Goal: Task Accomplishment & Management: Use online tool/utility

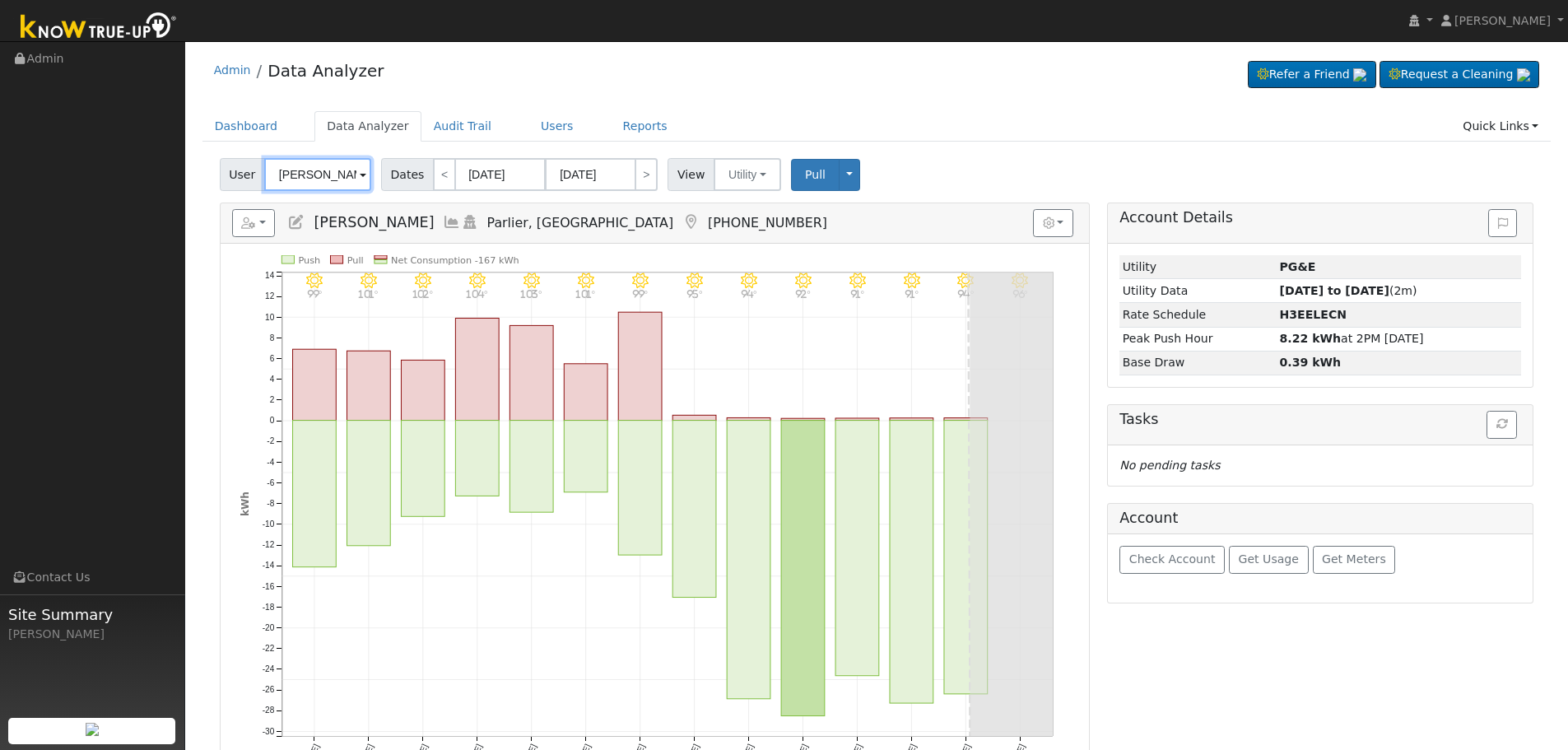
click at [339, 170] on input "[PERSON_NAME]" at bounding box center [317, 174] width 107 height 33
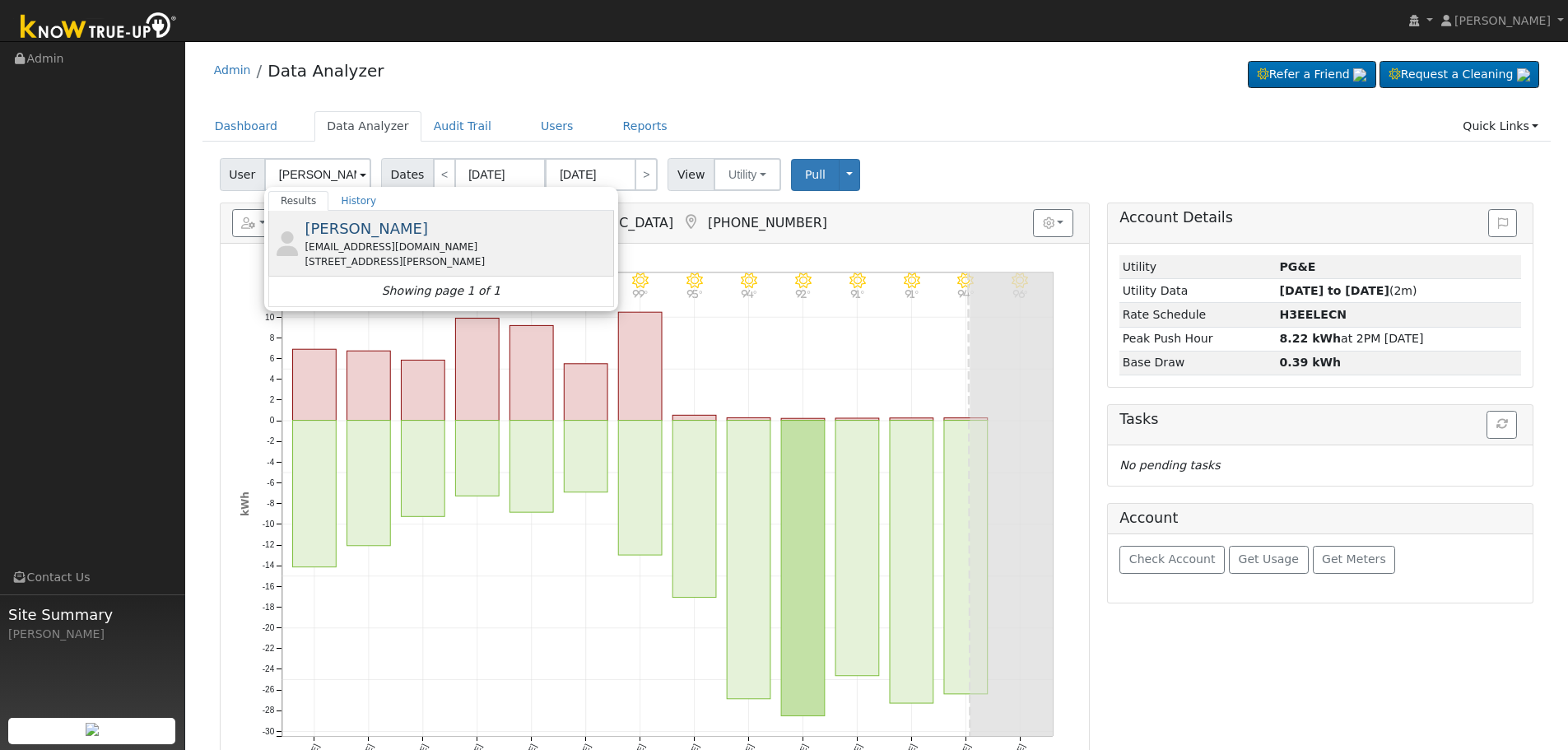
click at [393, 243] on div "[EMAIL_ADDRESS][DOMAIN_NAME]" at bounding box center [457, 247] width 305 height 15
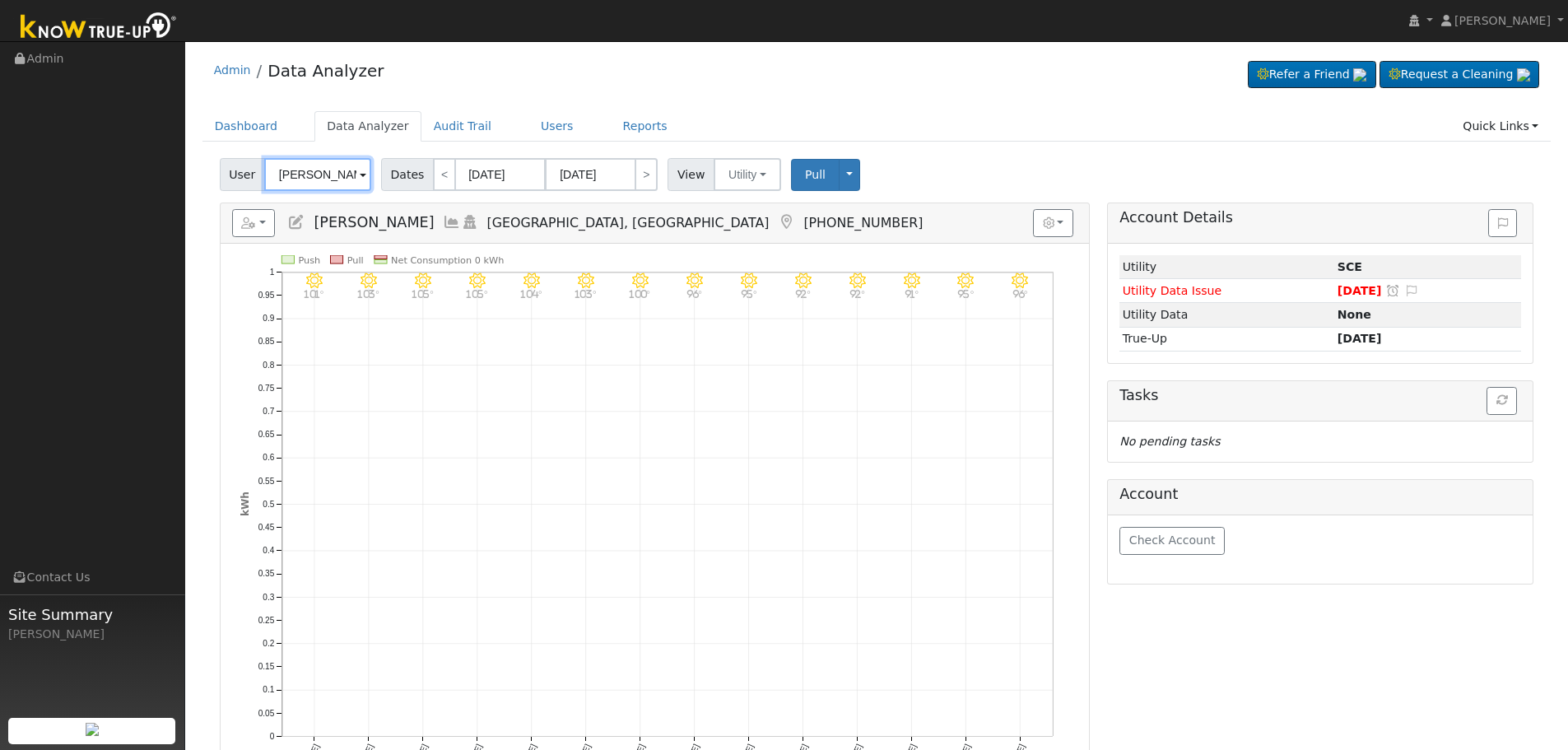
click at [338, 174] on input "[PERSON_NAME]" at bounding box center [317, 174] width 107 height 33
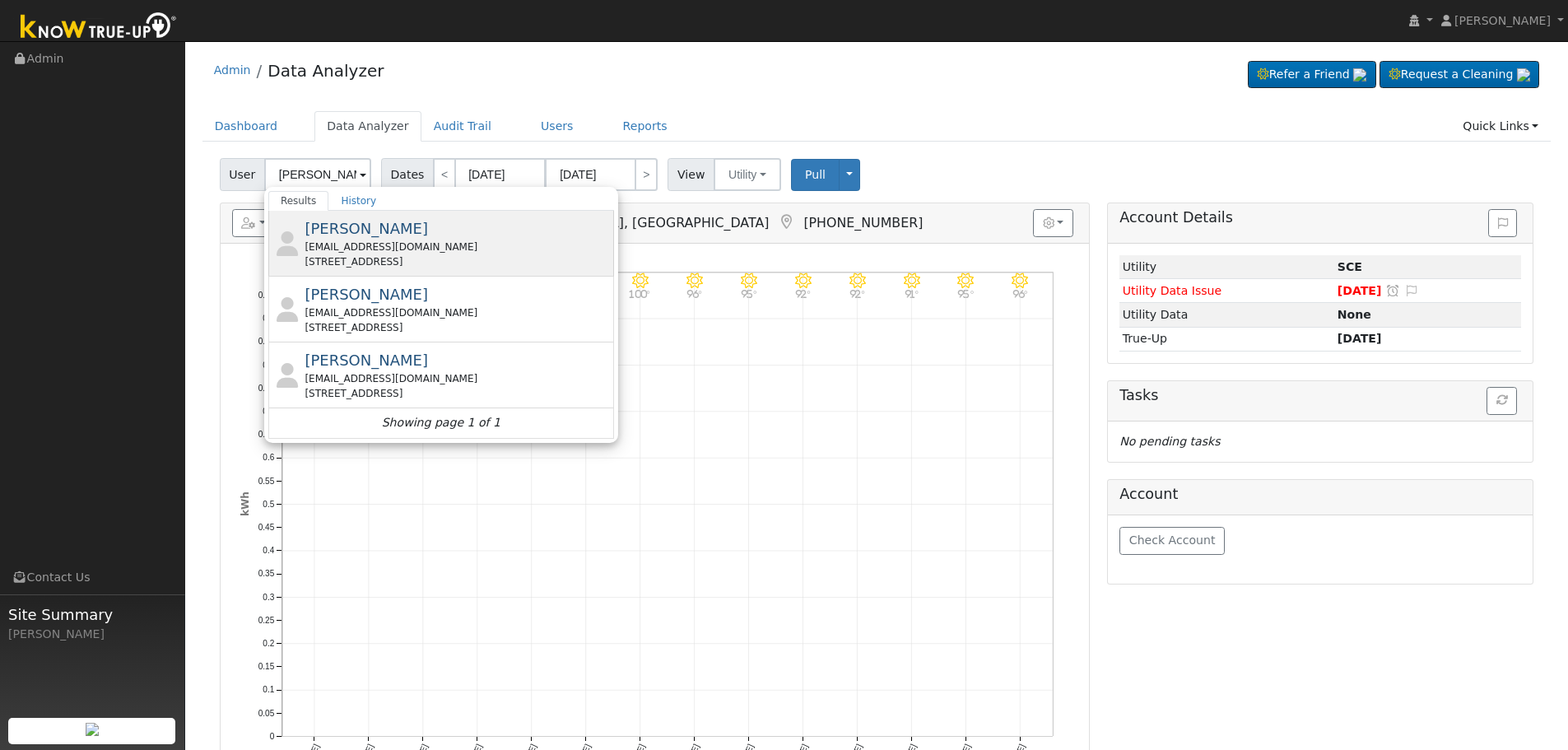
click at [457, 249] on div "[EMAIL_ADDRESS][DOMAIN_NAME]" at bounding box center [457, 247] width 305 height 15
type input "[PERSON_NAME]"
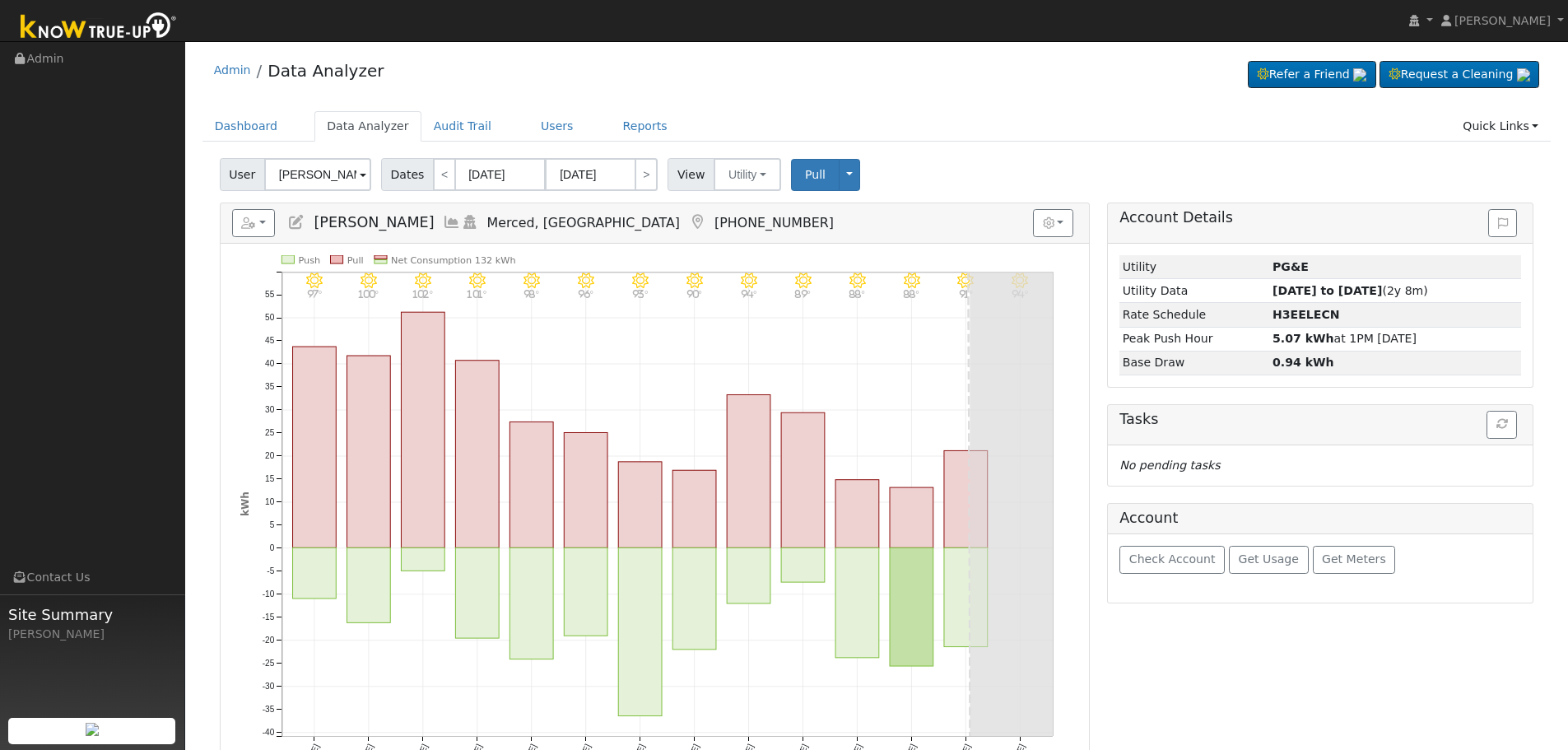
click at [443, 223] on icon at bounding box center [452, 222] width 19 height 15
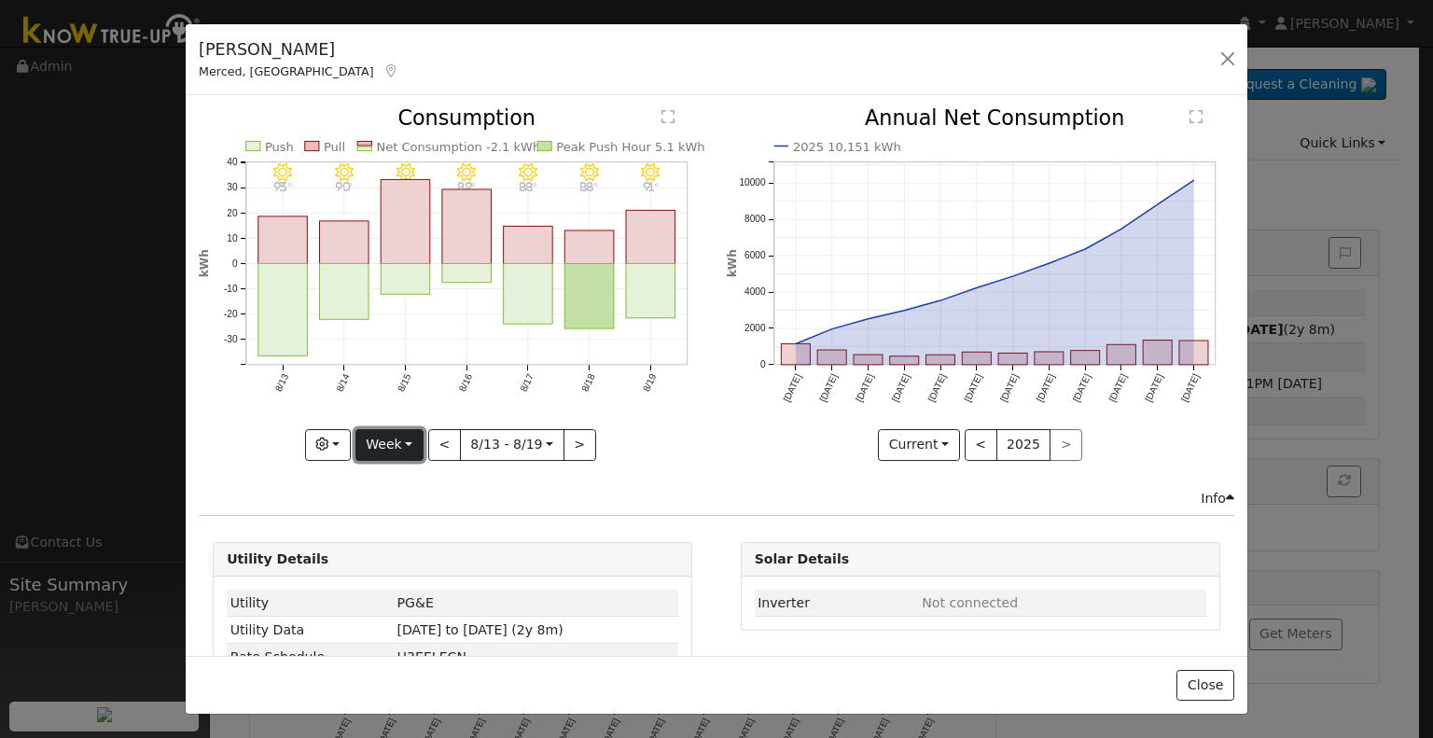
click at [381, 448] on button "Week" at bounding box center [390, 445] width 68 height 32
click at [433, 529] on link "Month" at bounding box center [421, 535] width 130 height 26
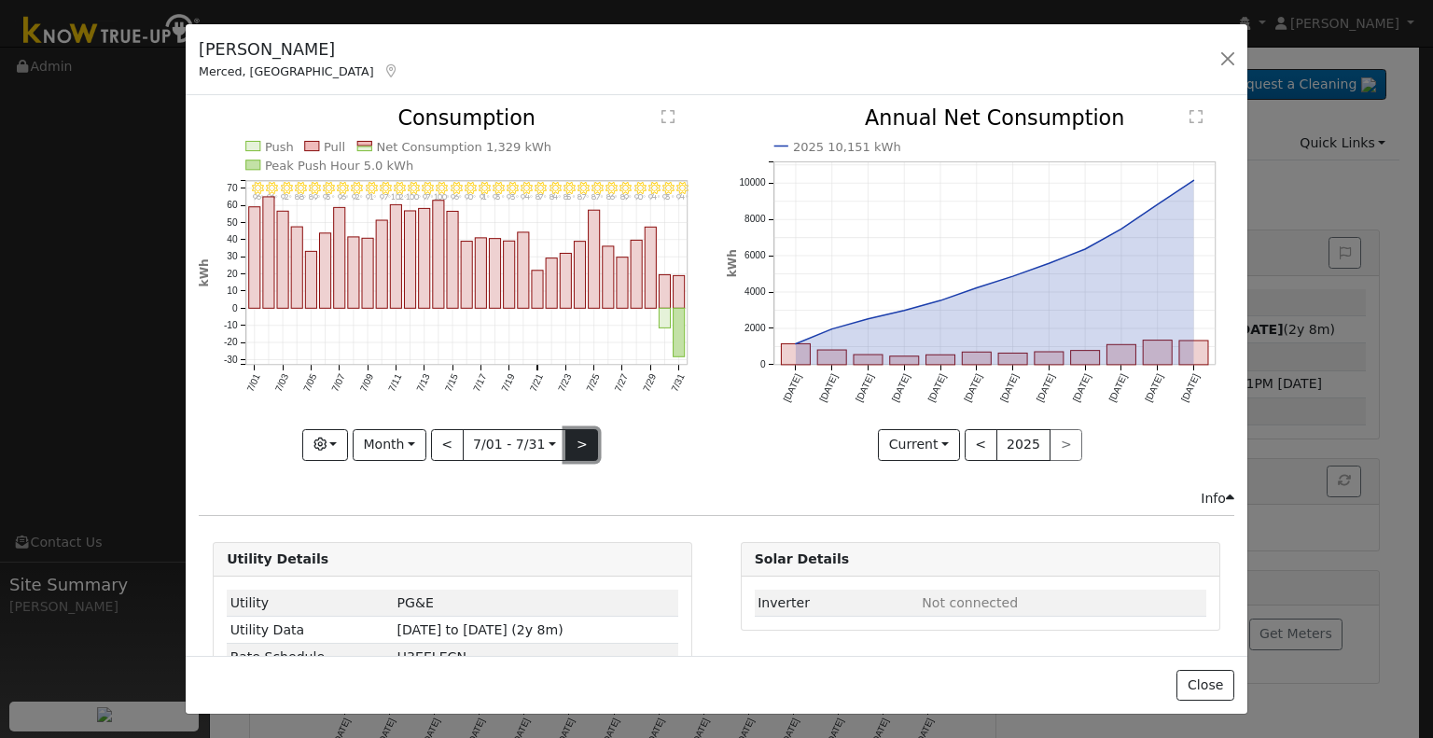
click at [571, 429] on button ">" at bounding box center [581, 445] width 33 height 32
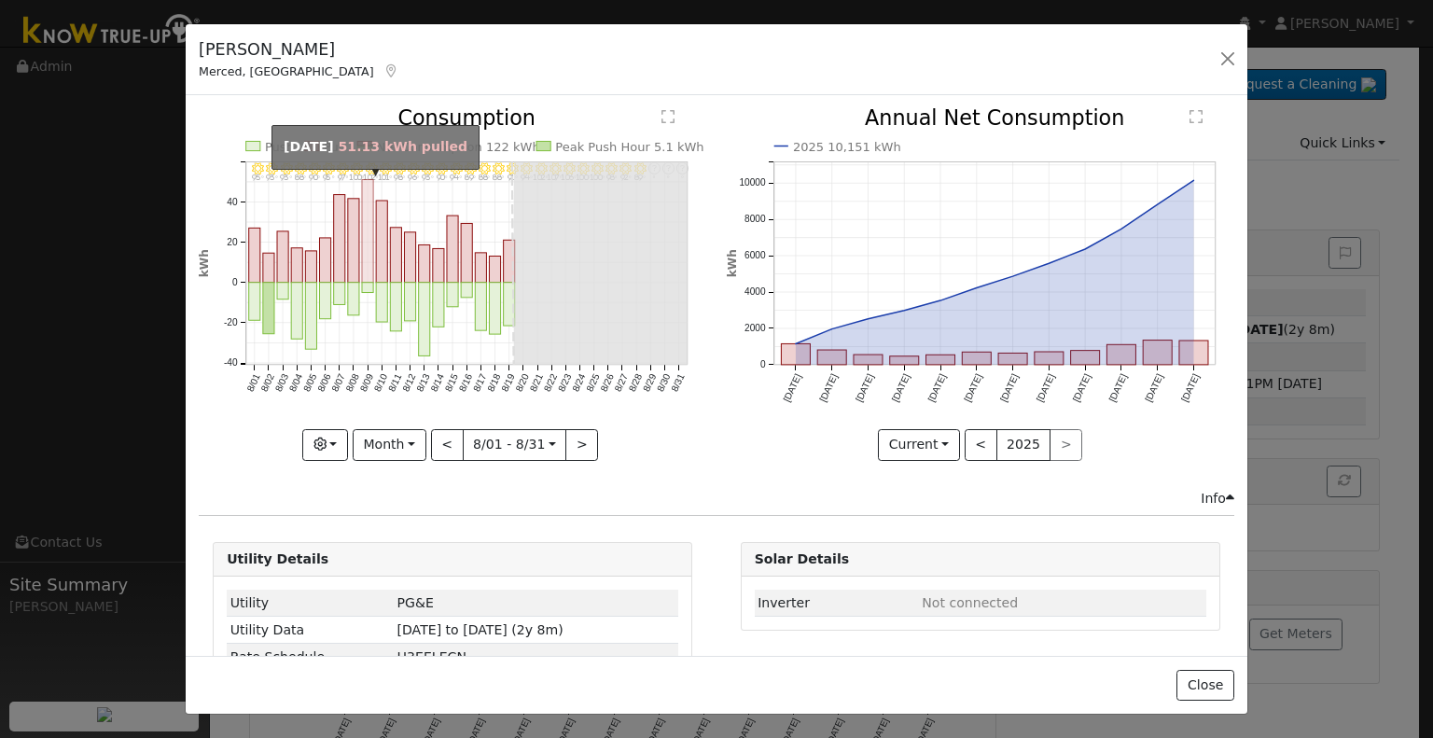
click at [362, 244] on rect "onclick=""" at bounding box center [367, 231] width 11 height 103
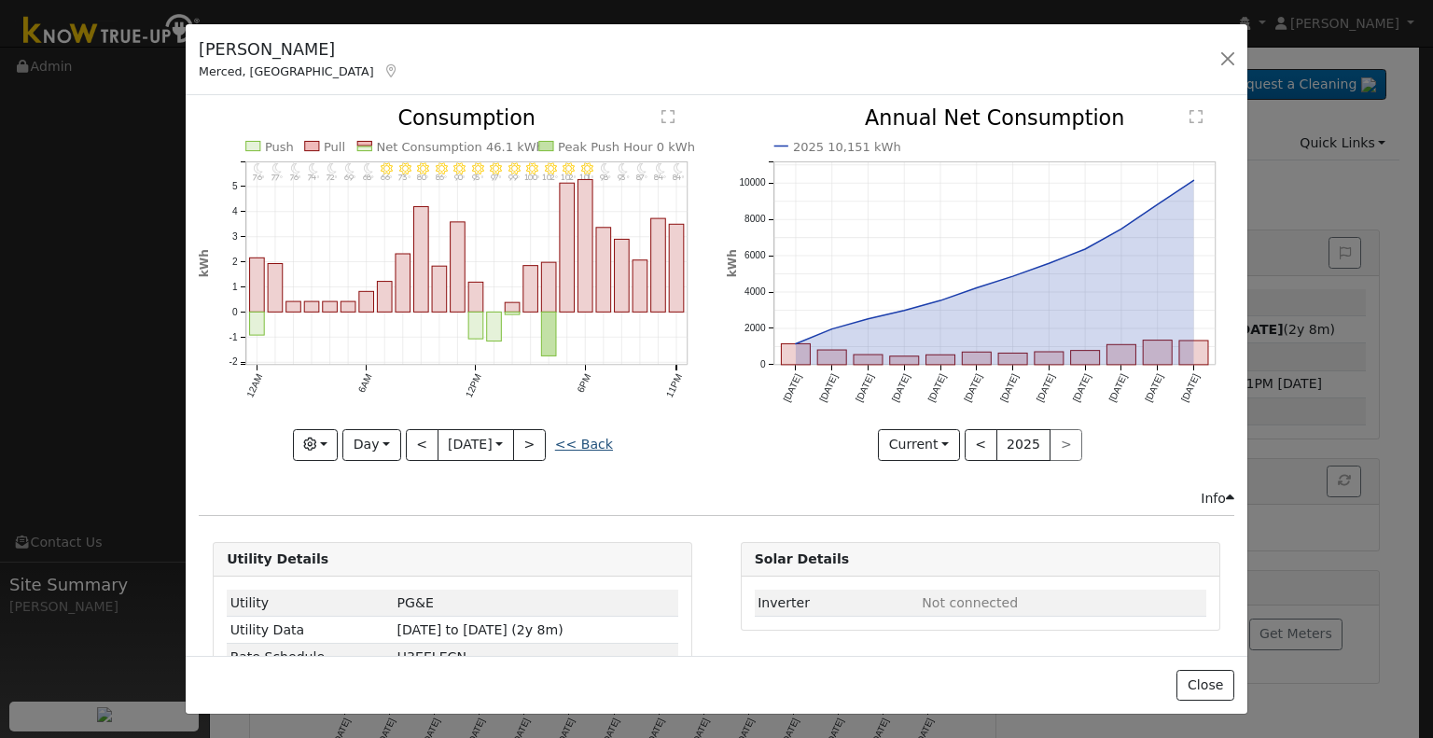
click at [569, 443] on link "<< Back" at bounding box center [584, 444] width 58 height 15
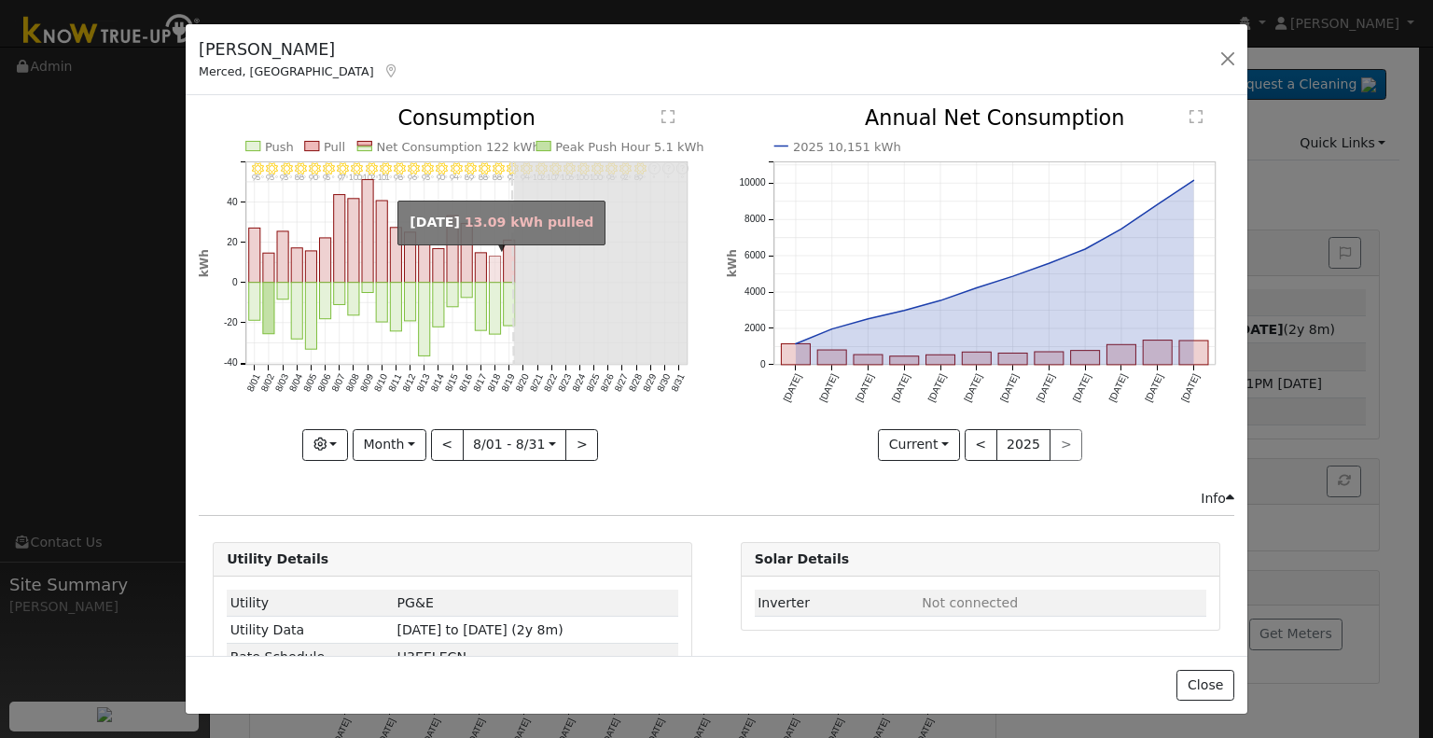
click at [495, 263] on rect "onclick=""" at bounding box center [495, 270] width 11 height 26
type input "[DATE]"
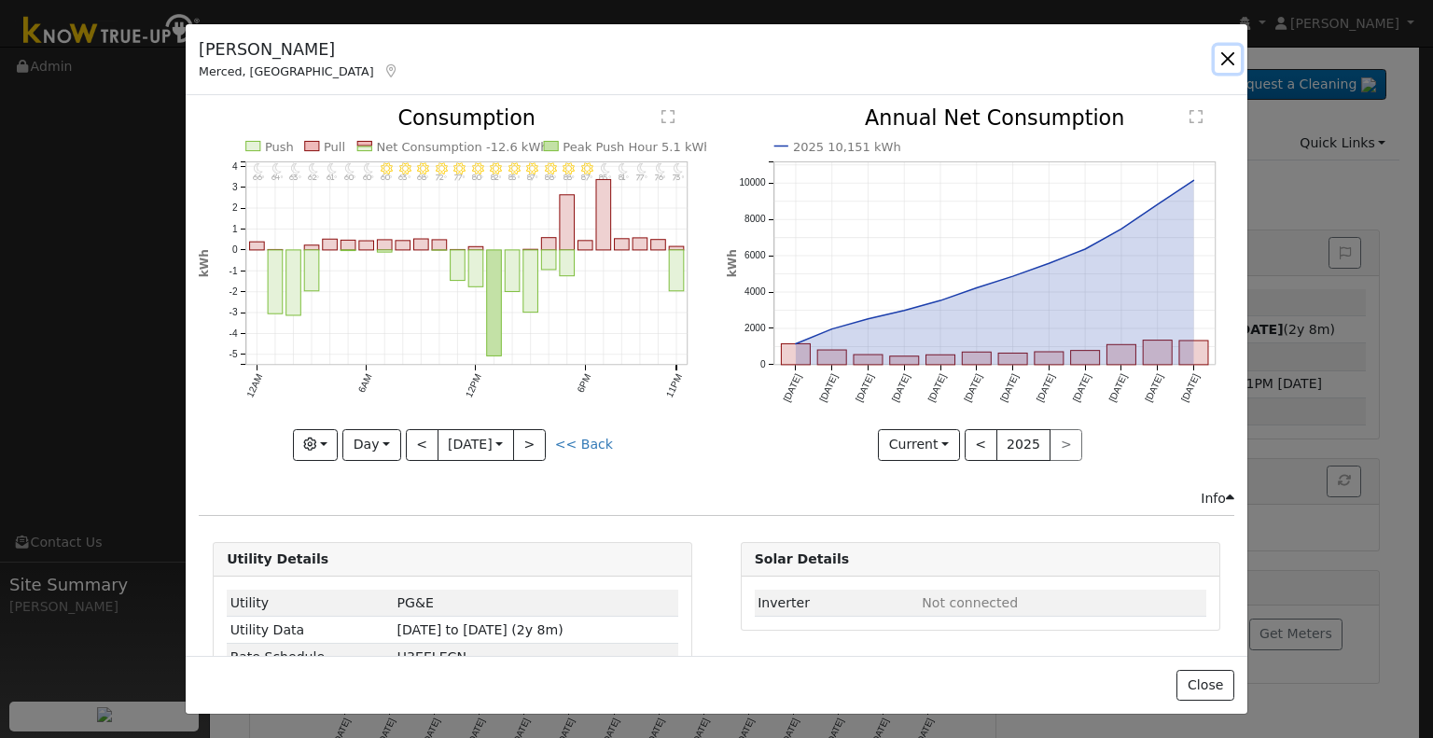
click at [1220, 67] on button "button" at bounding box center [1228, 59] width 26 height 26
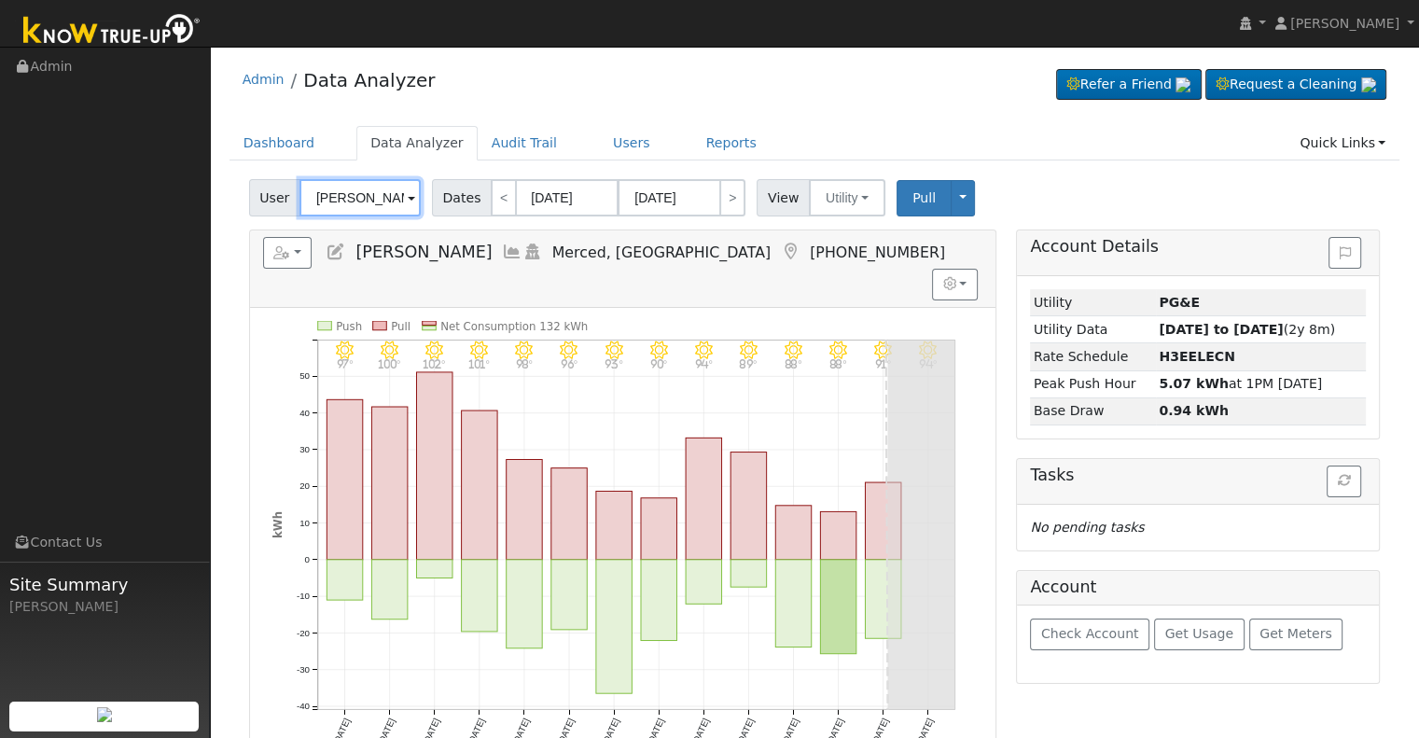
click at [377, 189] on input "[PERSON_NAME]" at bounding box center [360, 197] width 121 height 37
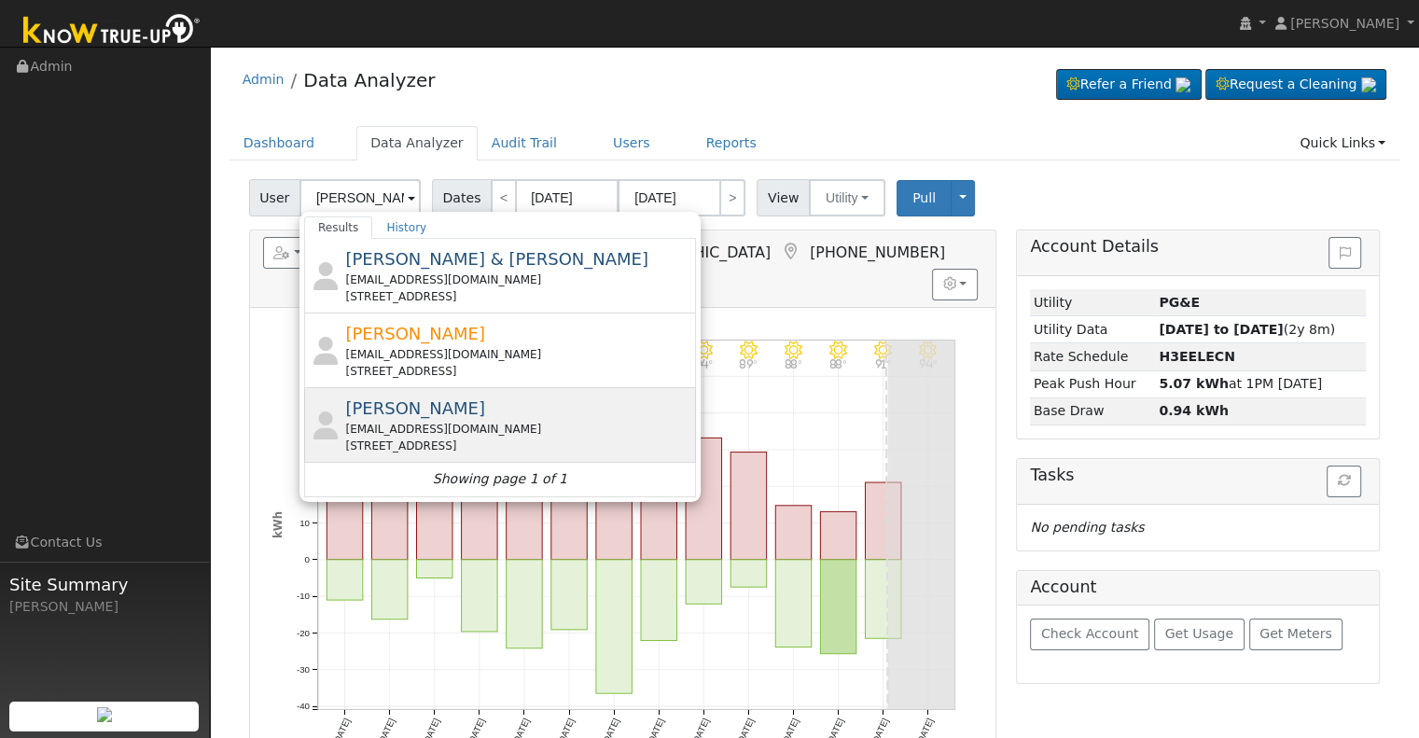
click at [475, 411] on div "[PERSON_NAME] [EMAIL_ADDRESS][DOMAIN_NAME] [STREET_ADDRESS]" at bounding box center [518, 425] width 346 height 59
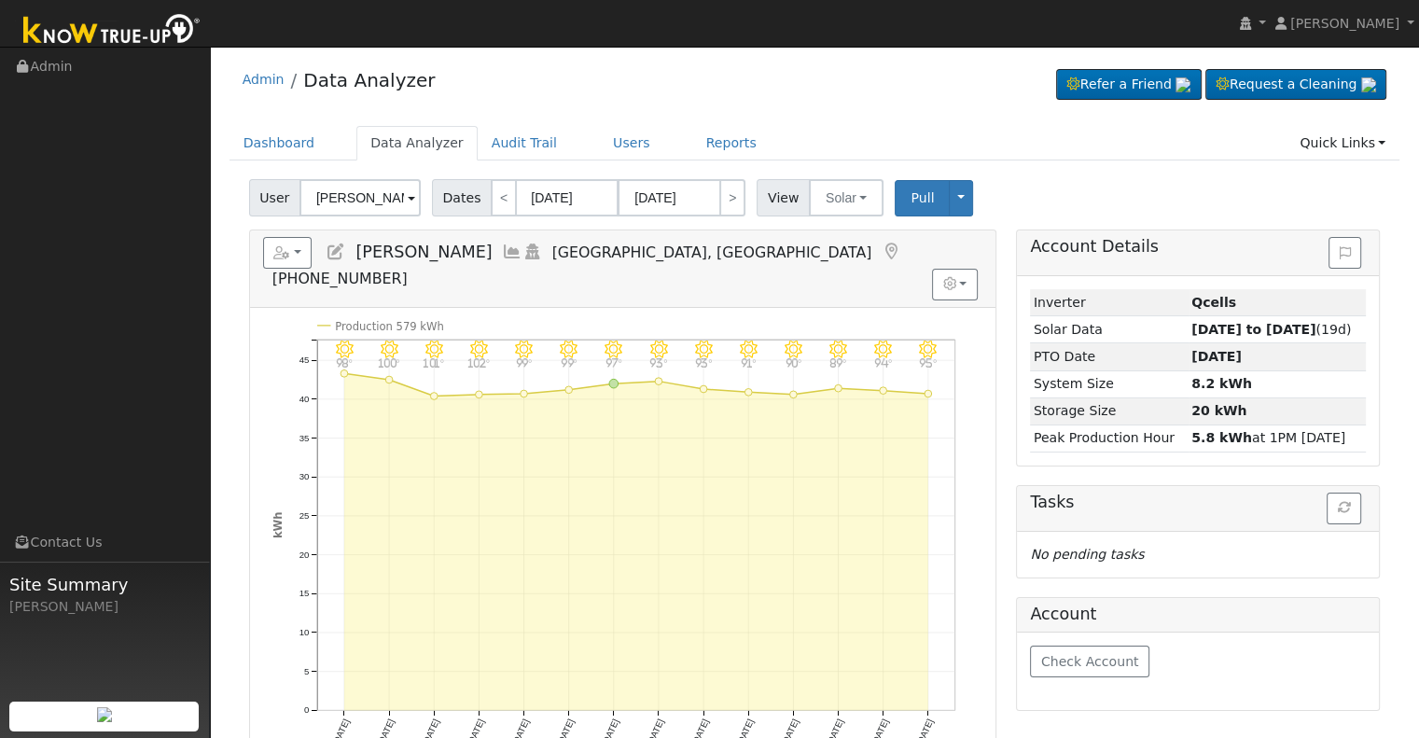
click at [502, 248] on icon at bounding box center [512, 252] width 21 height 17
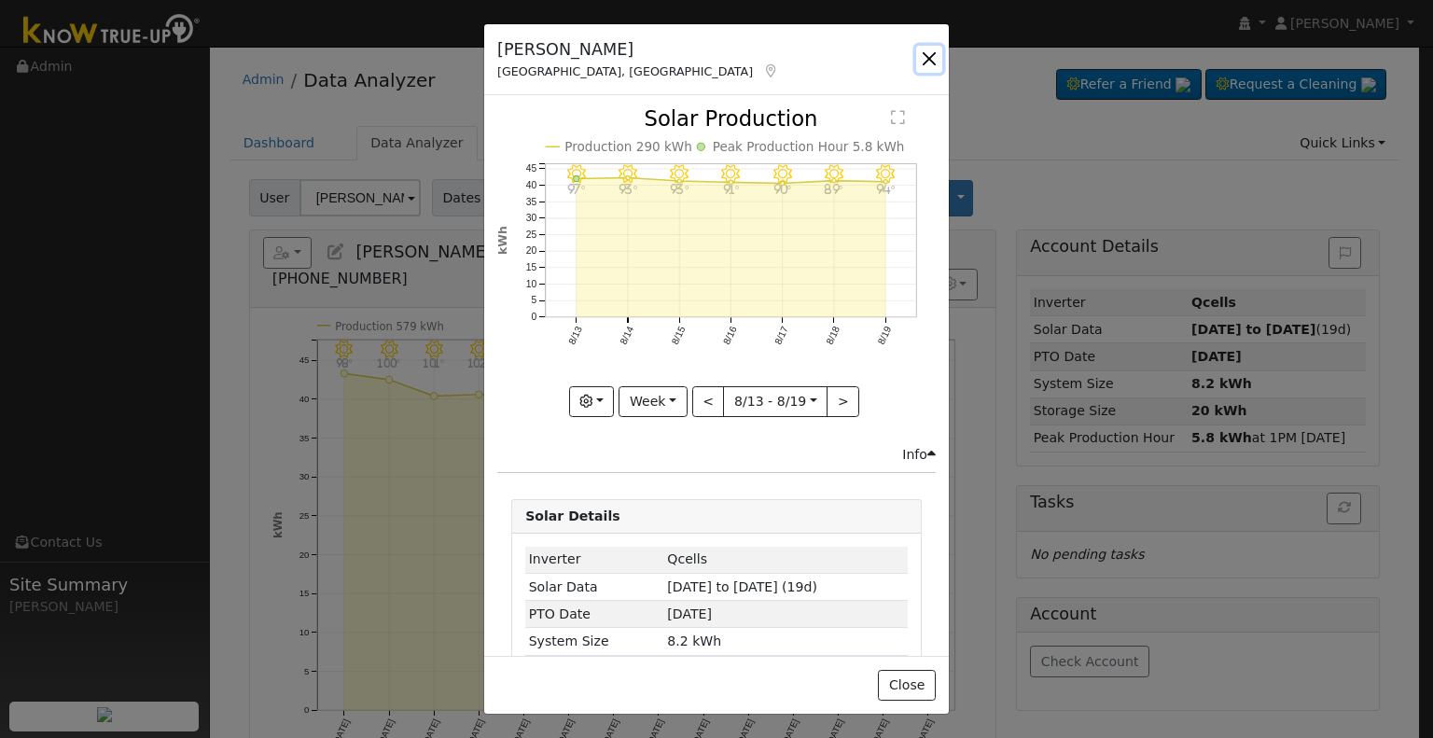
click at [938, 63] on button "button" at bounding box center [929, 59] width 26 height 26
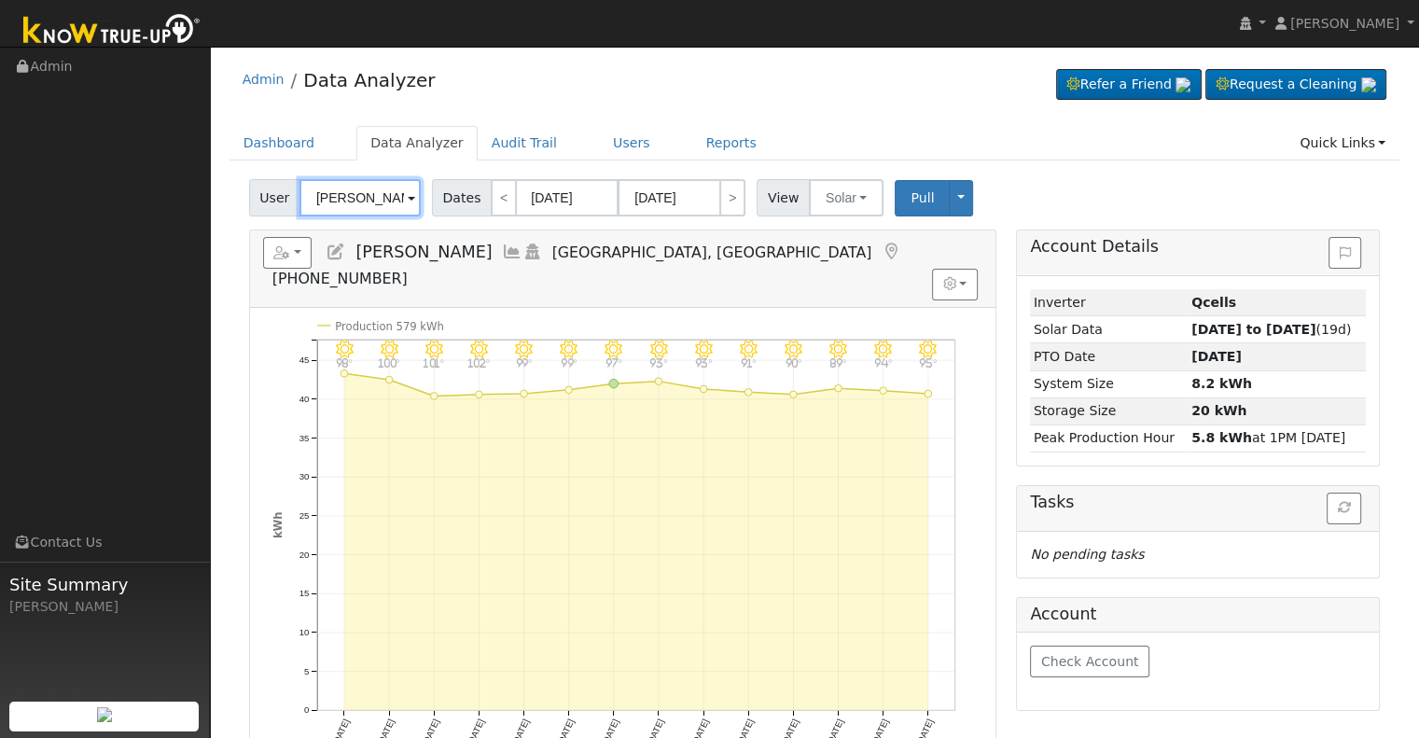
click at [384, 197] on input "[PERSON_NAME]" at bounding box center [360, 197] width 121 height 37
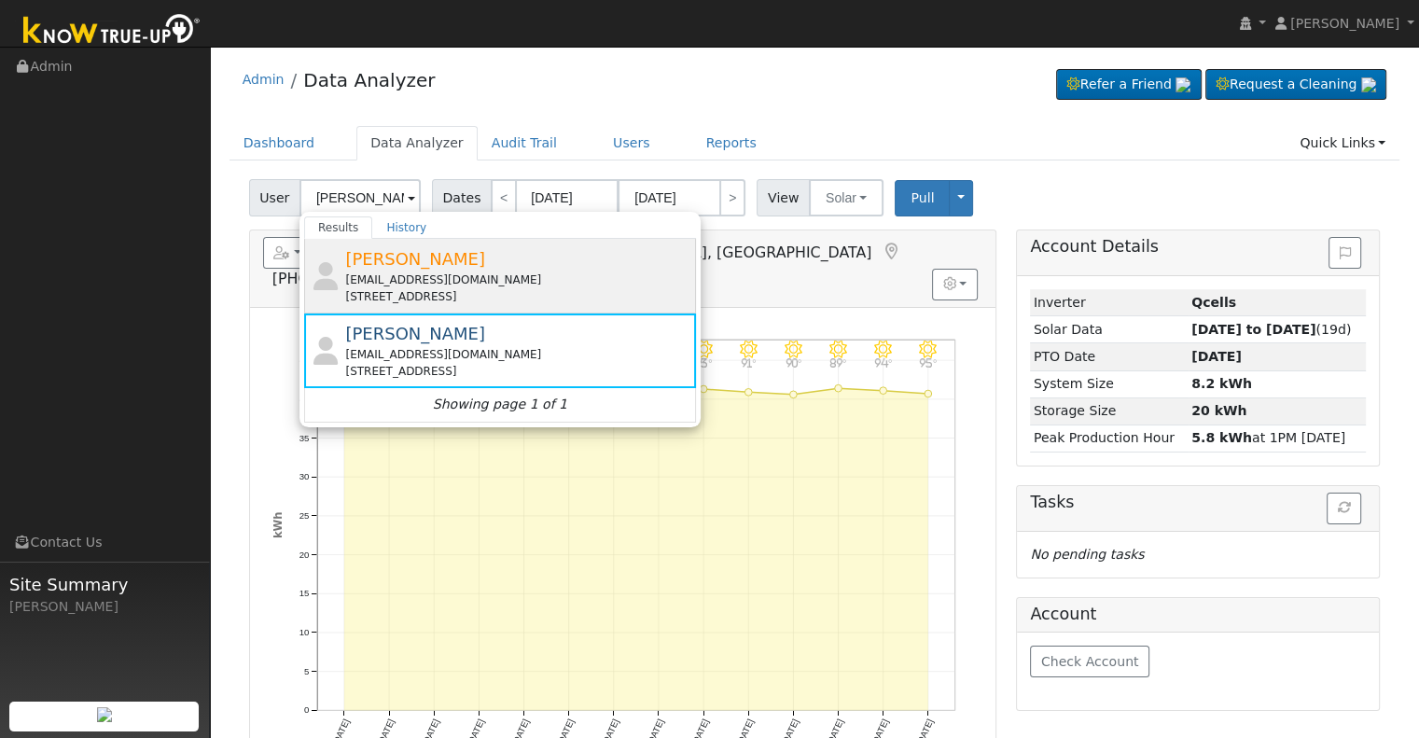
click at [403, 288] on div "[STREET_ADDRESS]" at bounding box center [518, 296] width 346 height 17
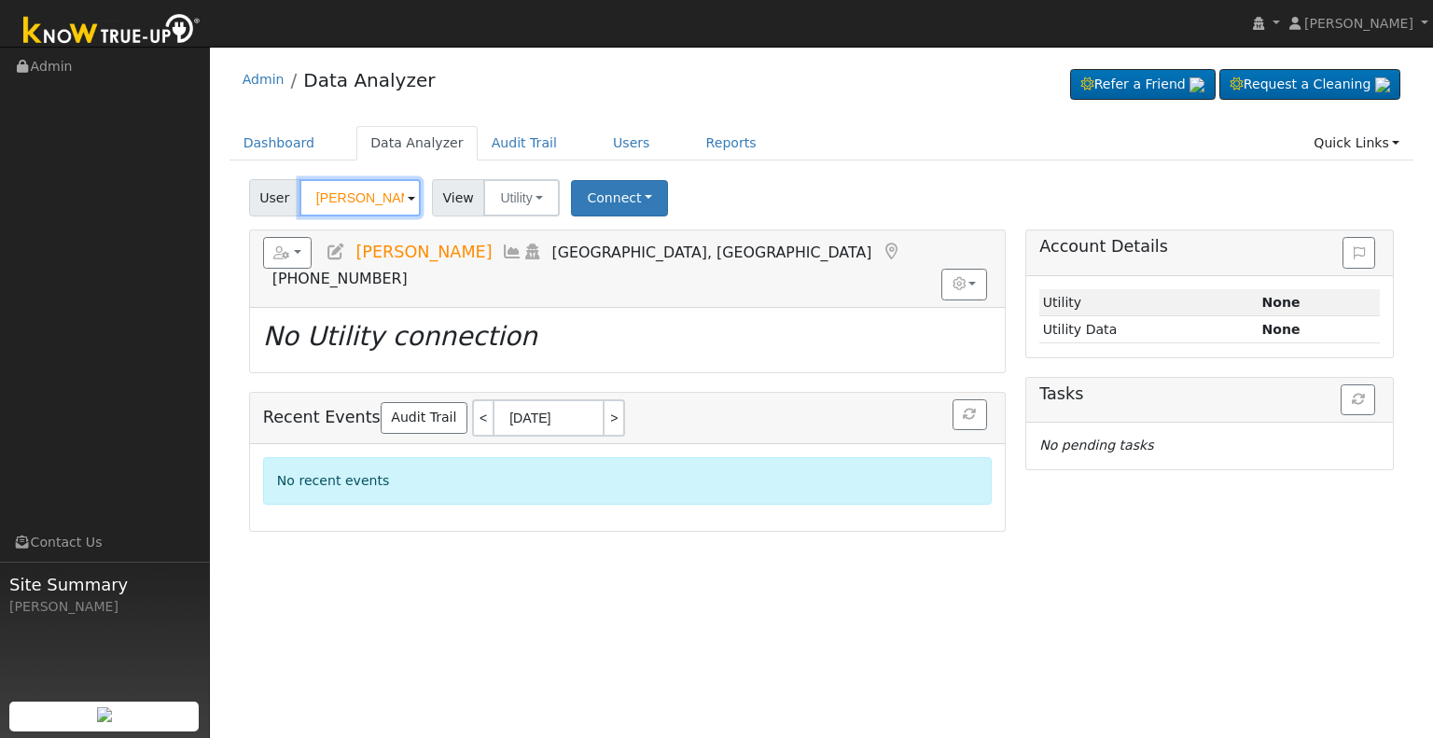
click at [368, 202] on input "[PERSON_NAME]" at bounding box center [360, 197] width 121 height 37
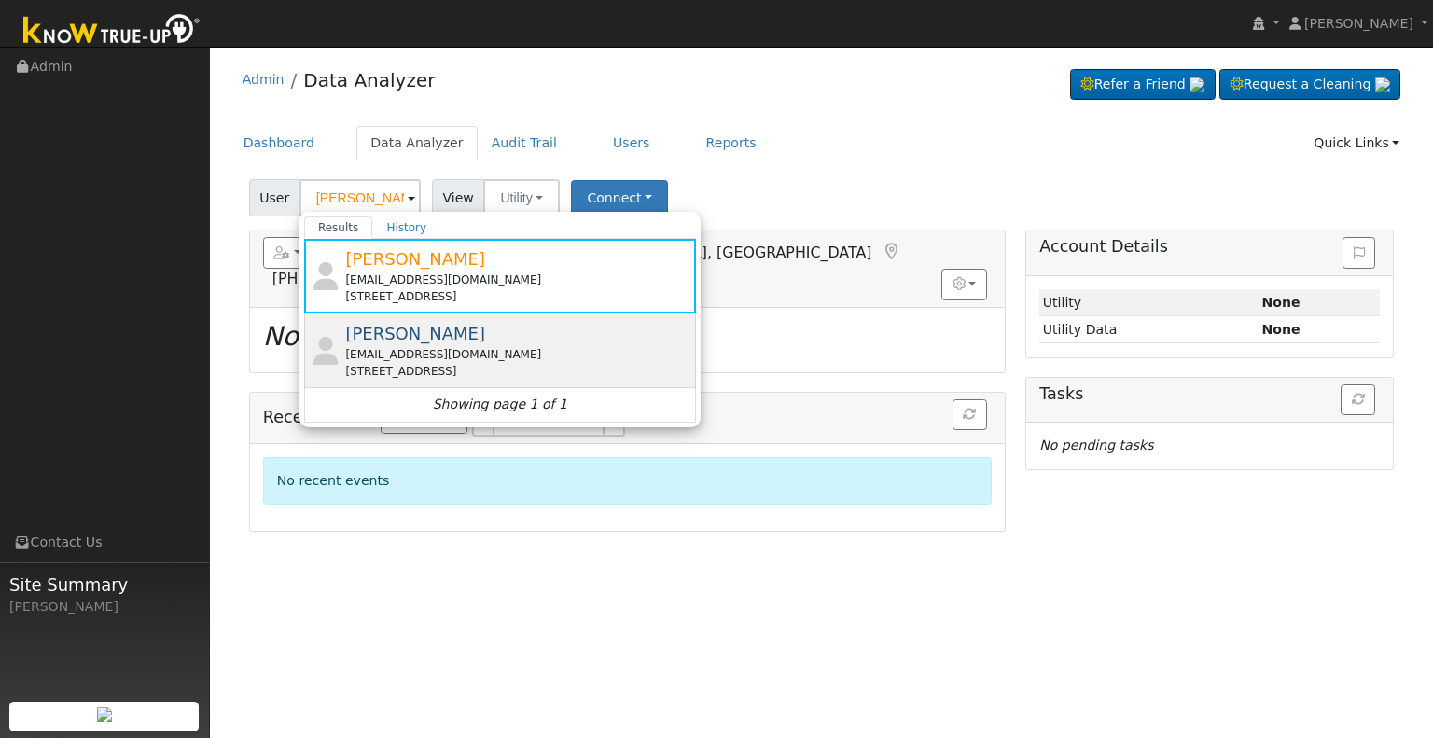
click at [392, 341] on span "[PERSON_NAME]" at bounding box center [415, 334] width 140 height 20
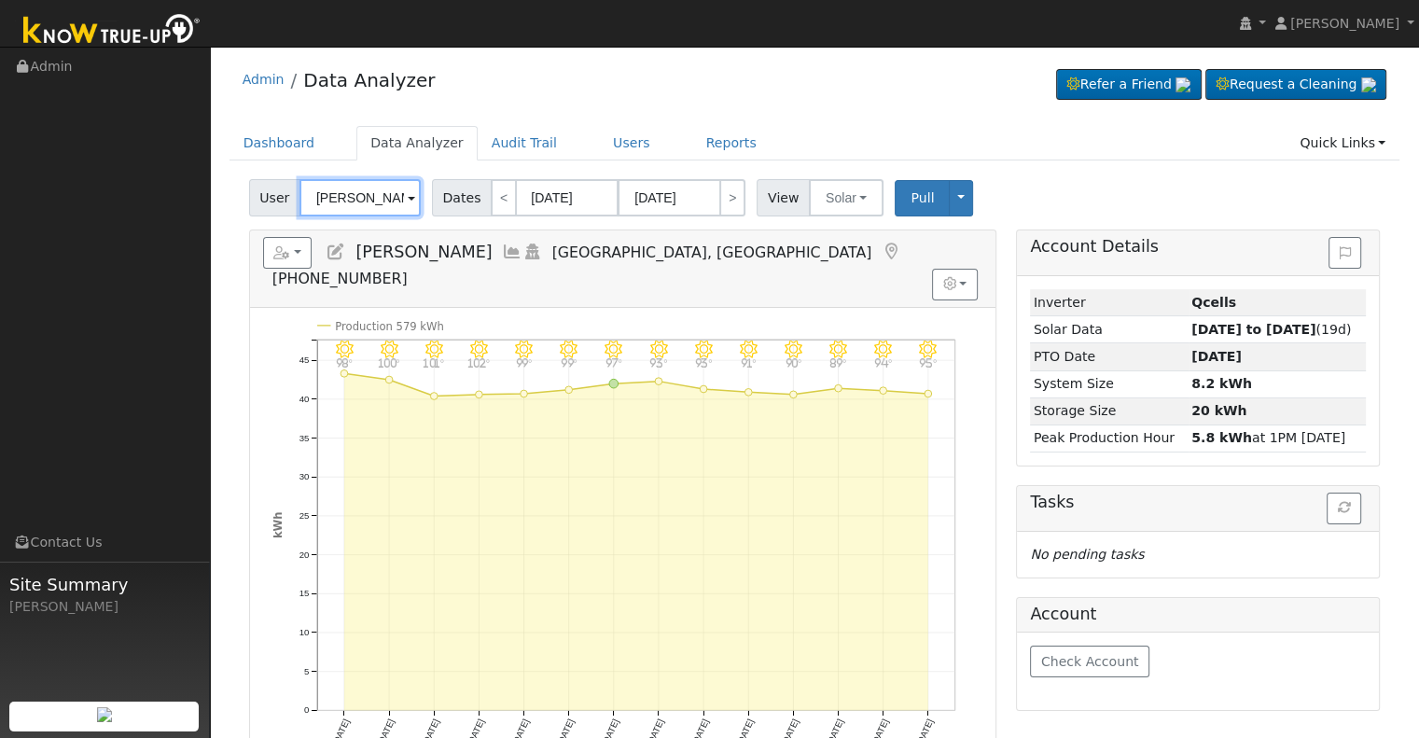
click at [349, 201] on input "[PERSON_NAME]" at bounding box center [360, 197] width 121 height 37
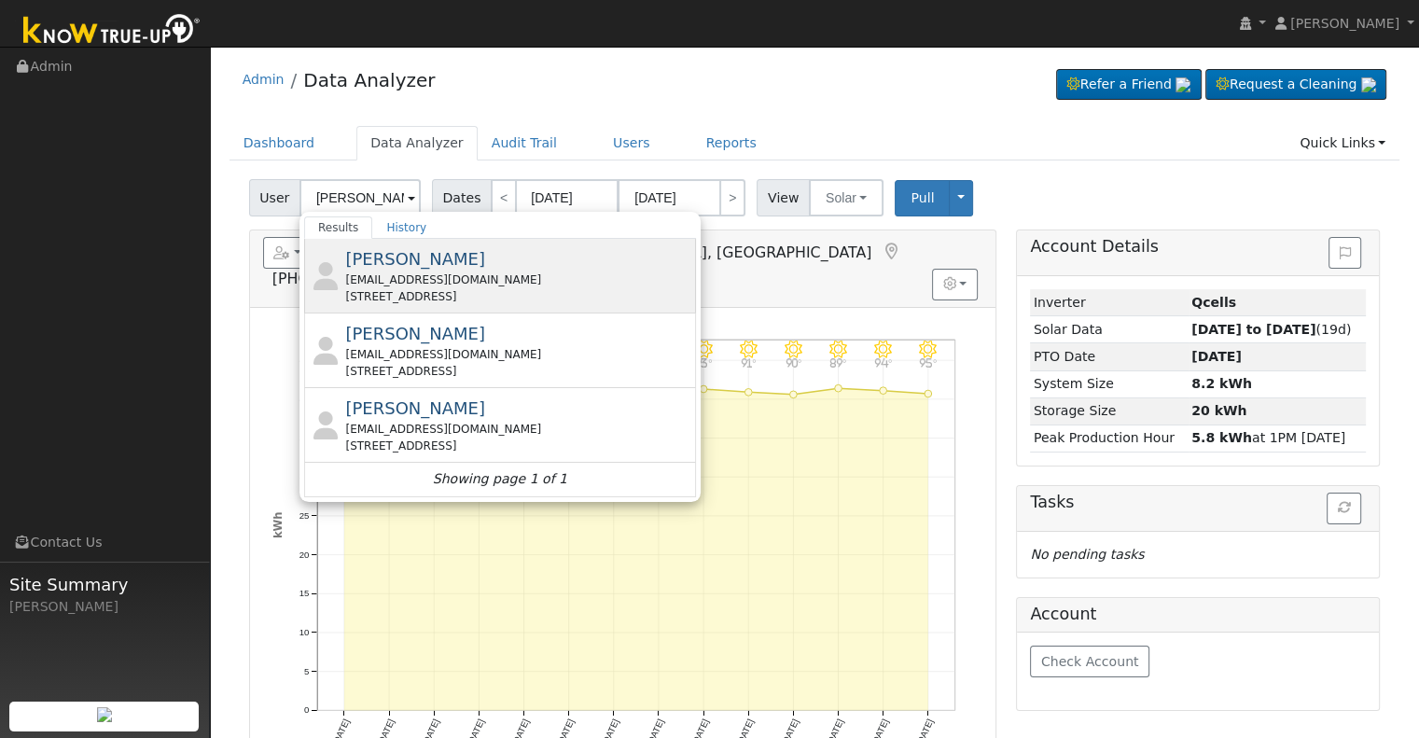
click at [481, 268] on div "[PERSON_NAME] [EMAIL_ADDRESS][DOMAIN_NAME] [STREET_ADDRESS]" at bounding box center [518, 275] width 346 height 59
type input "[PERSON_NAME]"
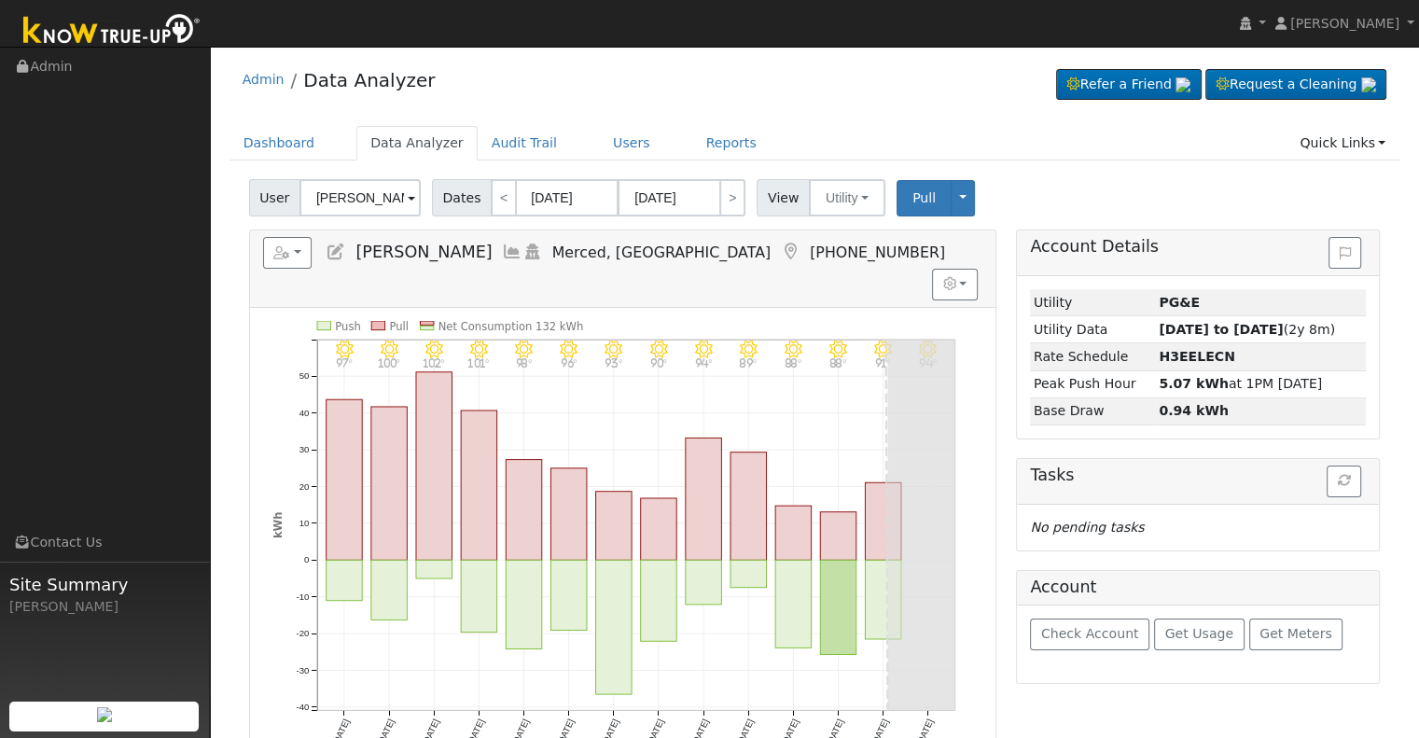
click at [502, 245] on icon at bounding box center [512, 252] width 21 height 17
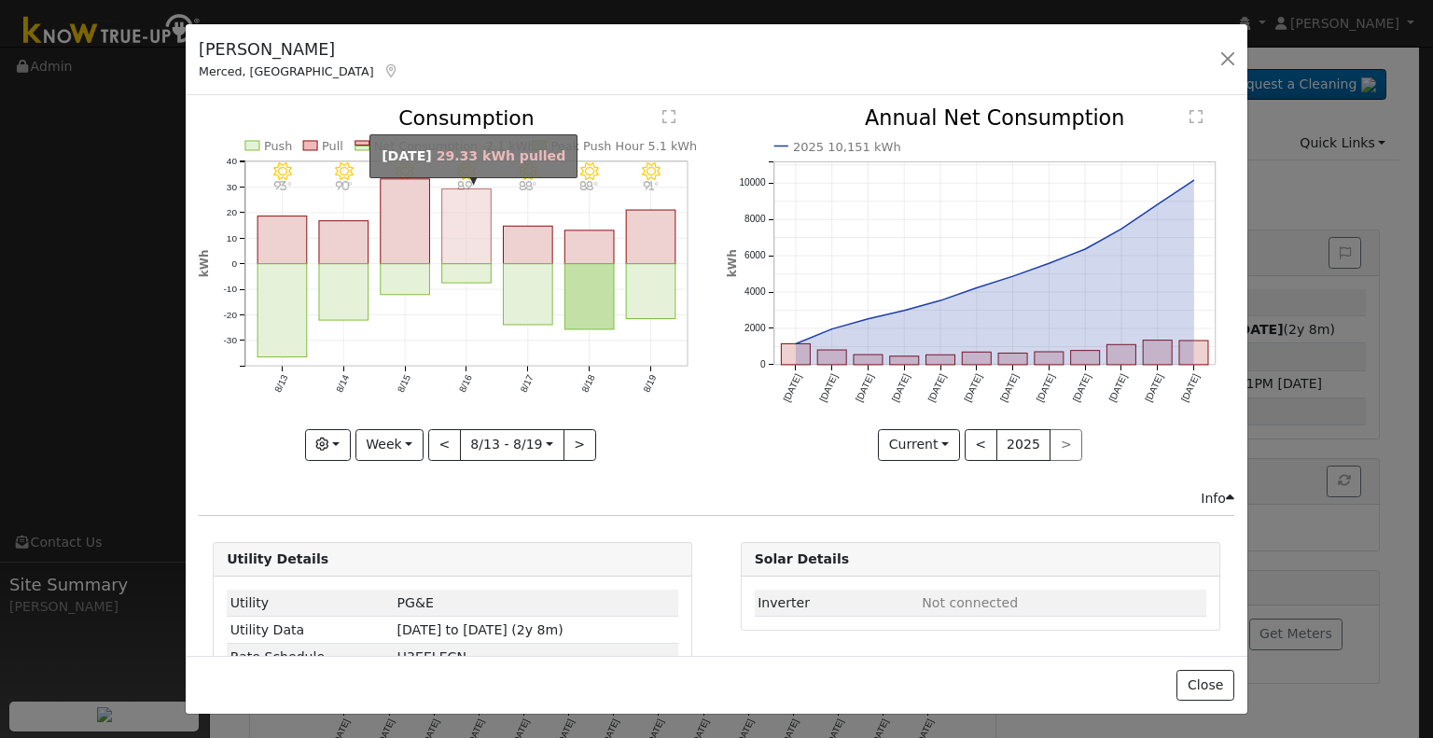
click at [442, 214] on rect "onclick=""" at bounding box center [466, 226] width 49 height 75
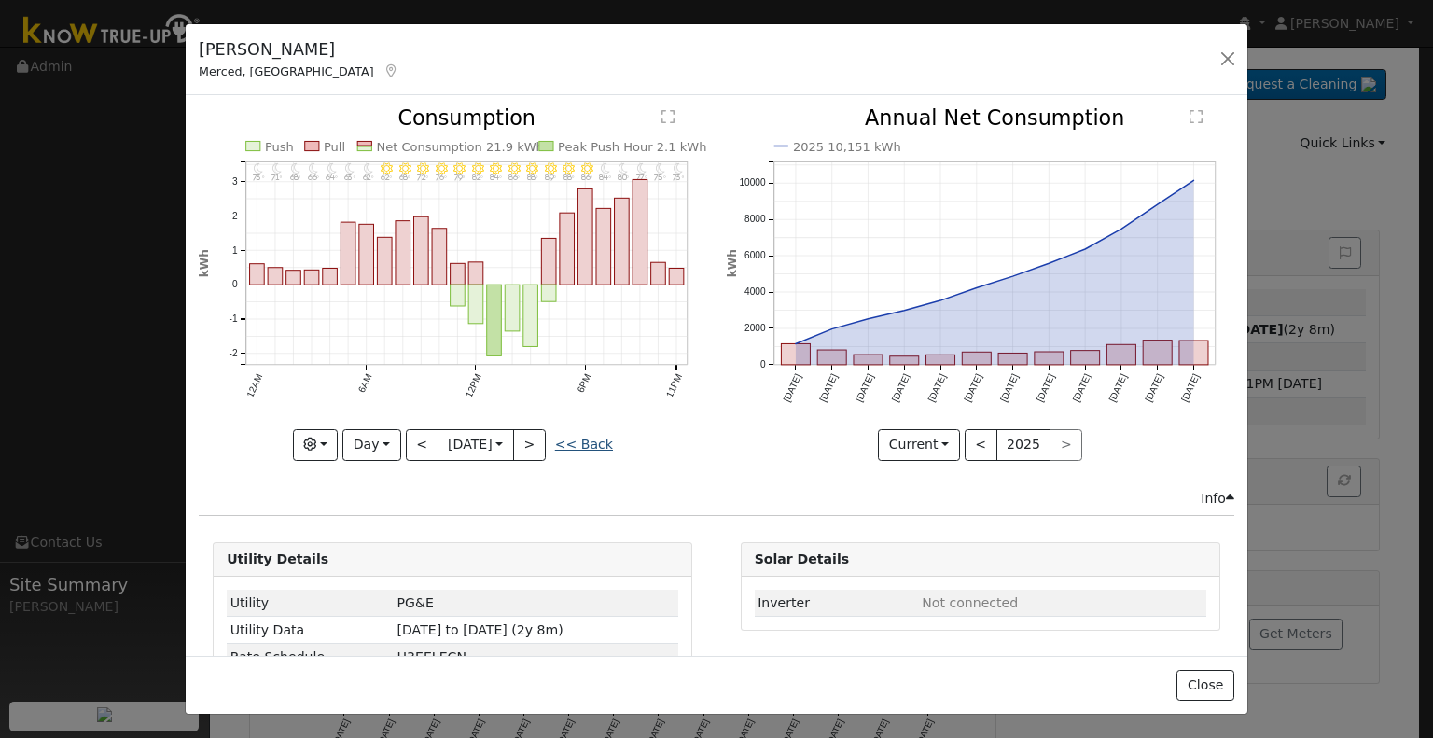
click at [568, 441] on link "<< Back" at bounding box center [584, 444] width 58 height 15
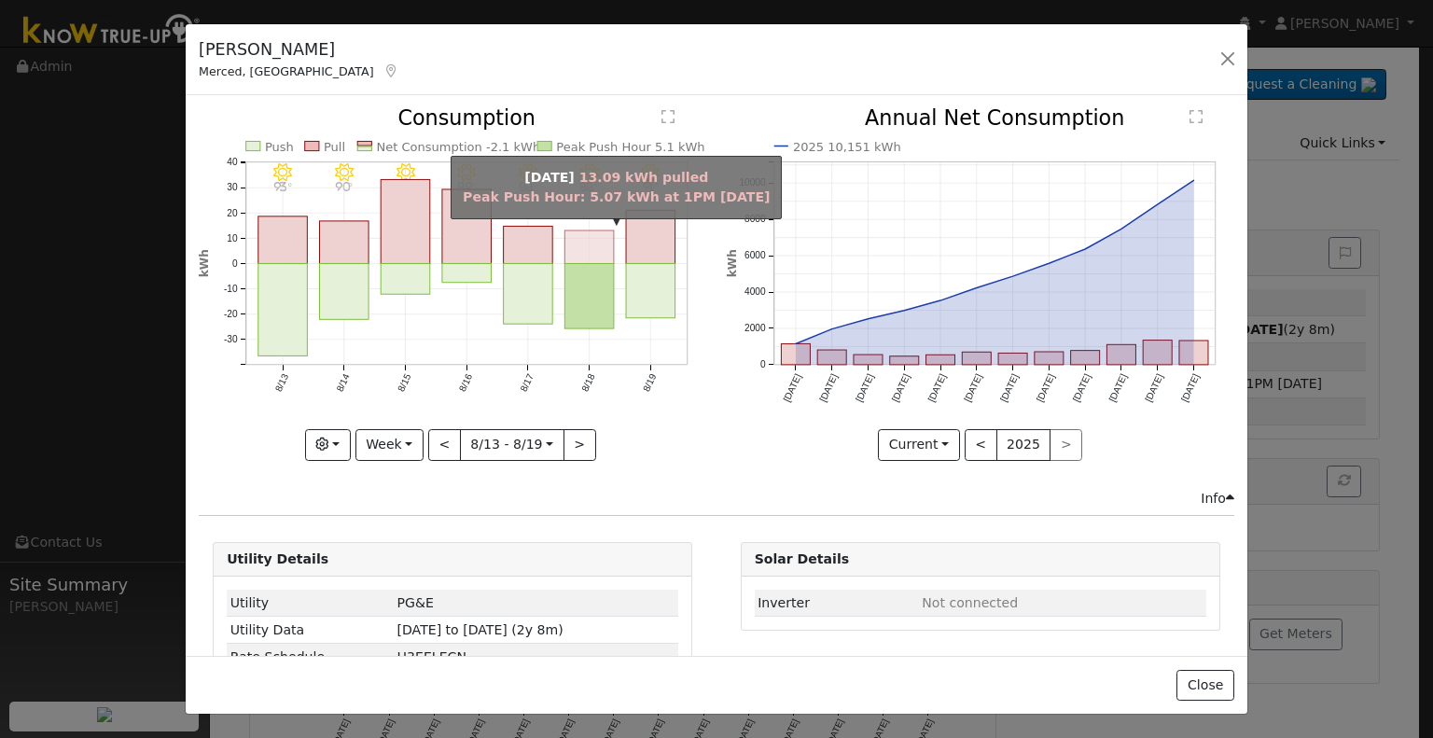
click at [593, 240] on rect "onclick=""" at bounding box center [589, 247] width 49 height 34
type input "[DATE]"
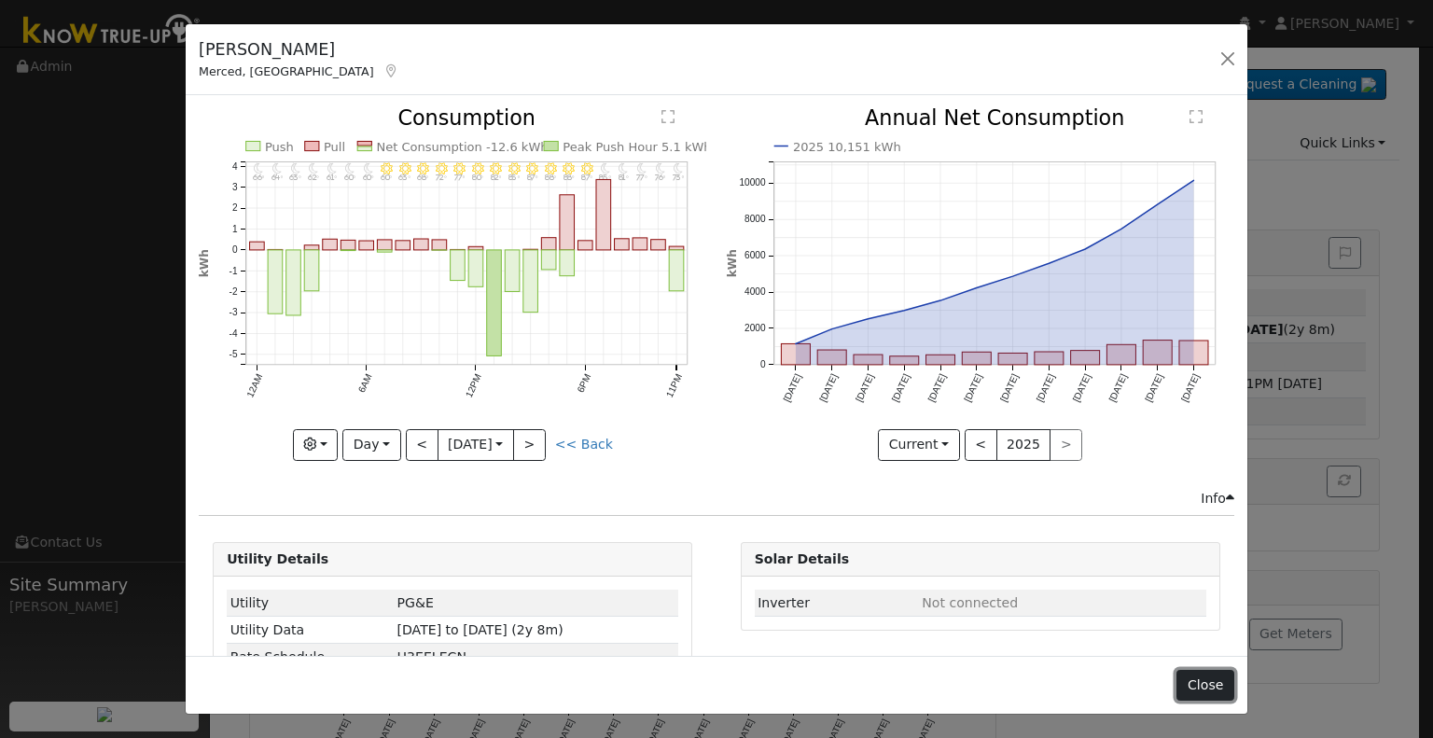
click at [1210, 699] on button "Close" at bounding box center [1205, 686] width 57 height 32
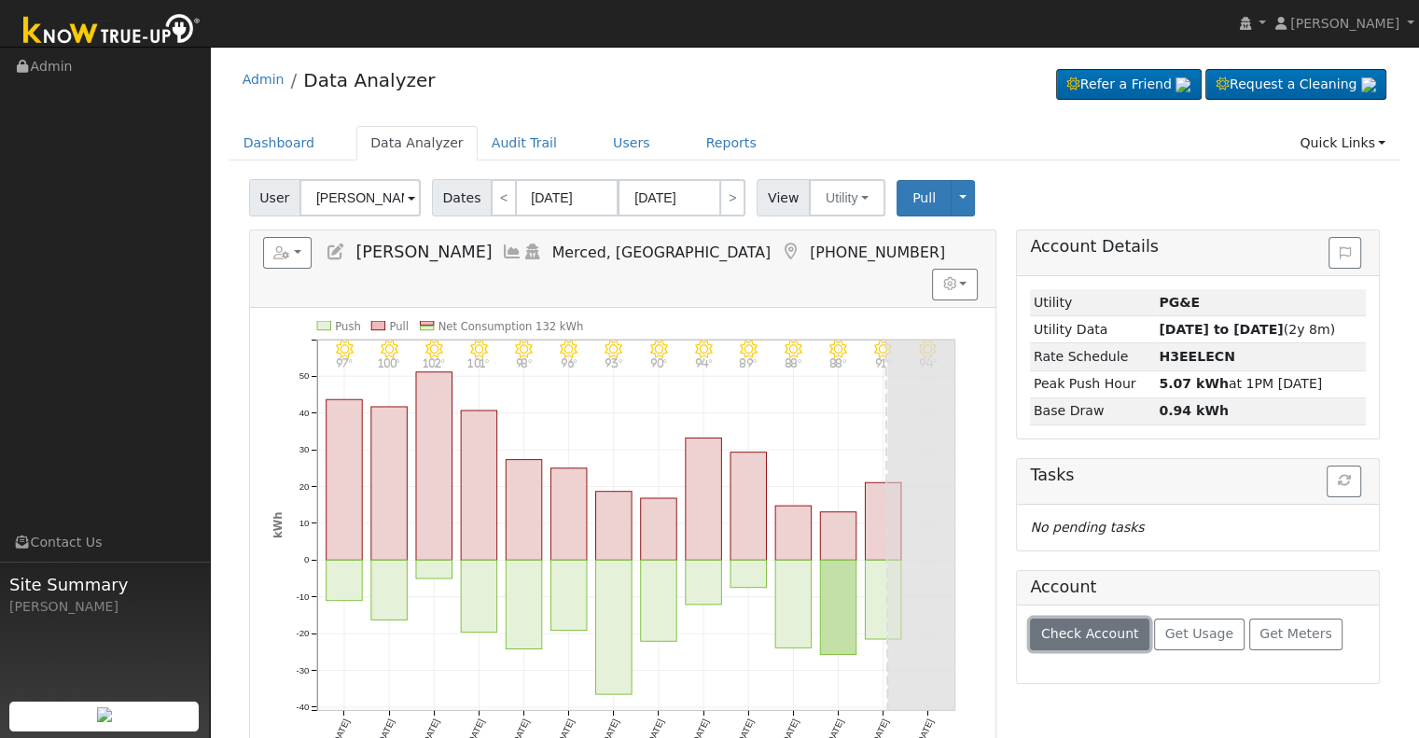
click at [1112, 626] on span "Check Account" at bounding box center [1090, 633] width 98 height 15
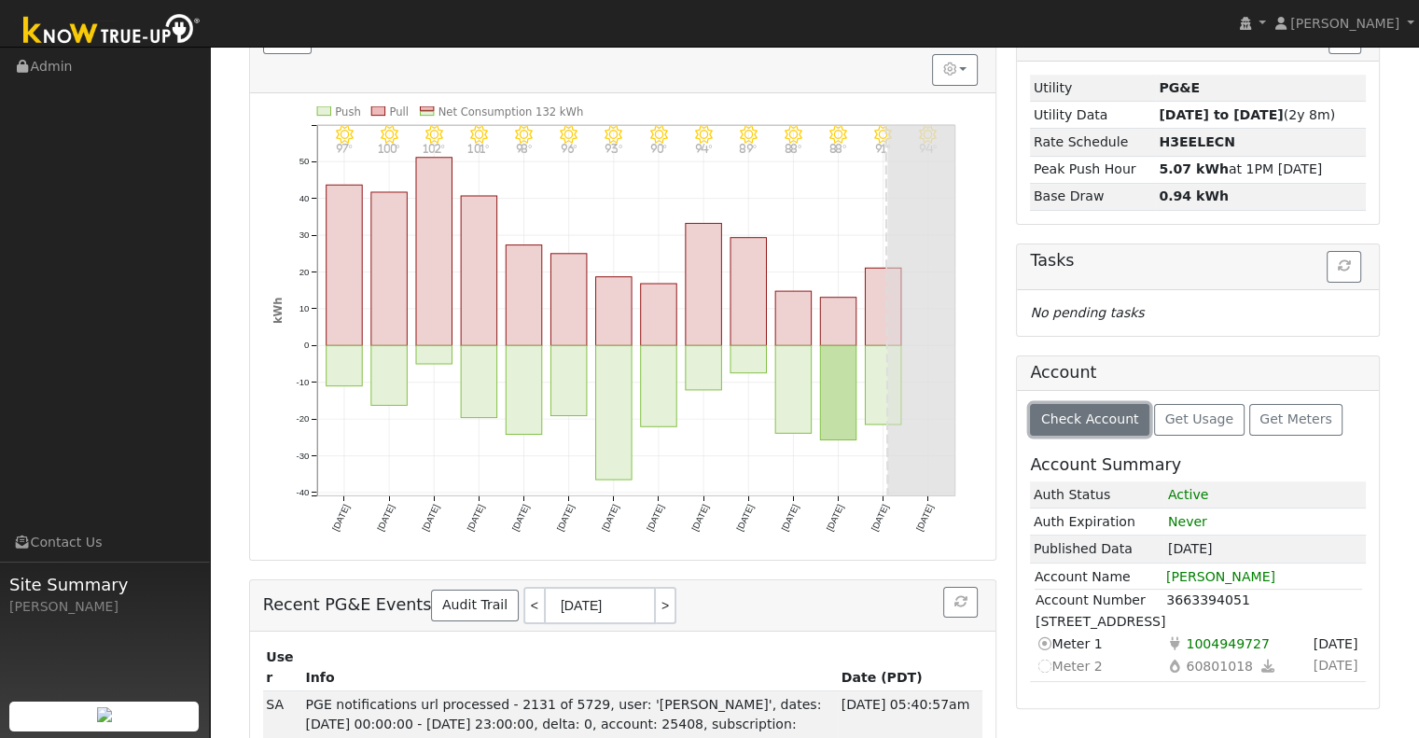
scroll to position [216, 0]
